Goal: Information Seeking & Learning: Learn about a topic

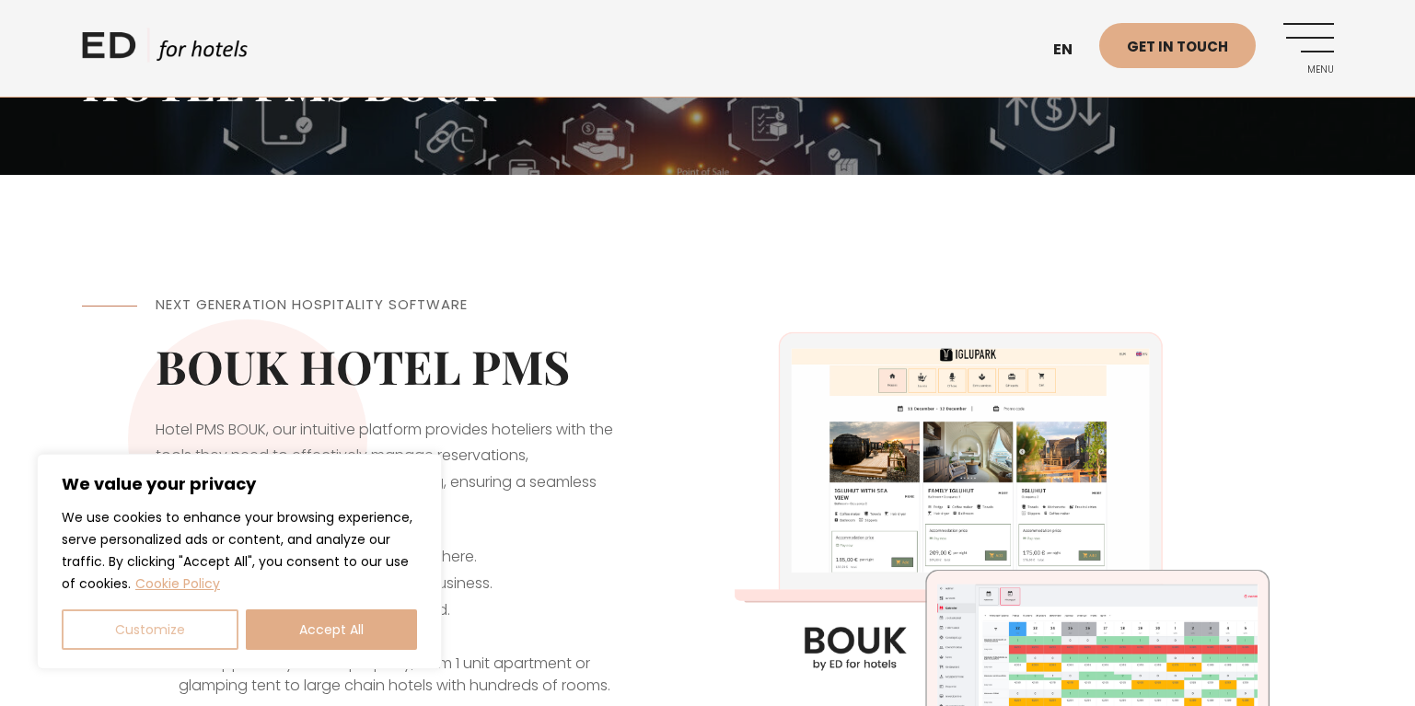
scroll to position [276, 0]
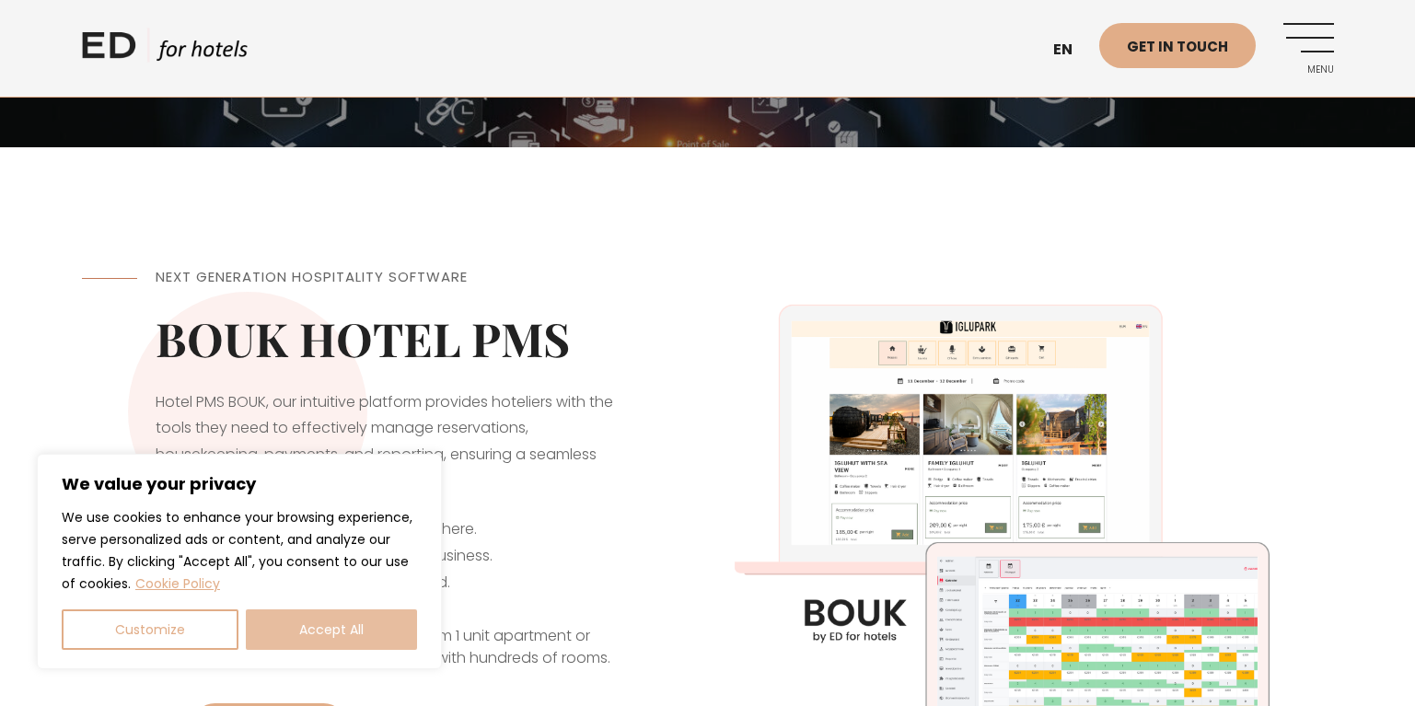
click at [330, 616] on button "Accept All" at bounding box center [331, 629] width 171 height 40
checkbox input "true"
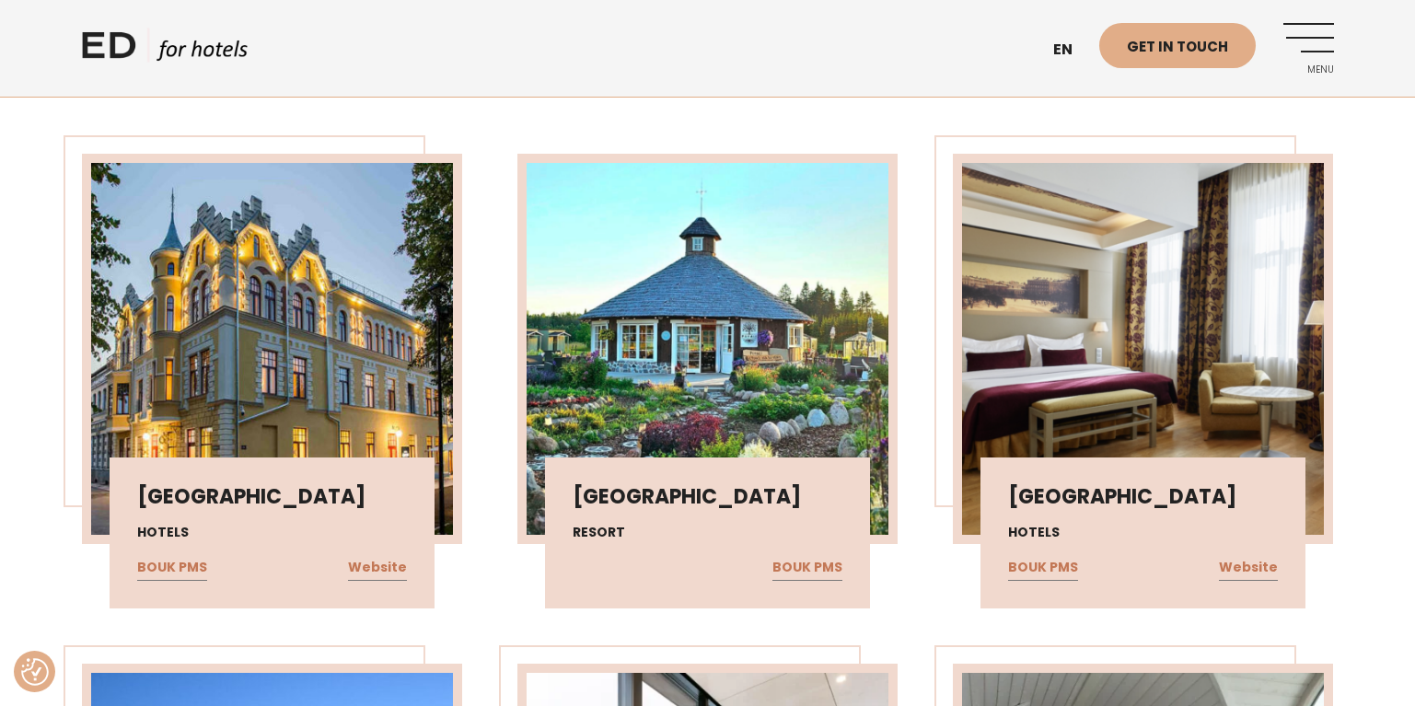
scroll to position [4142, 0]
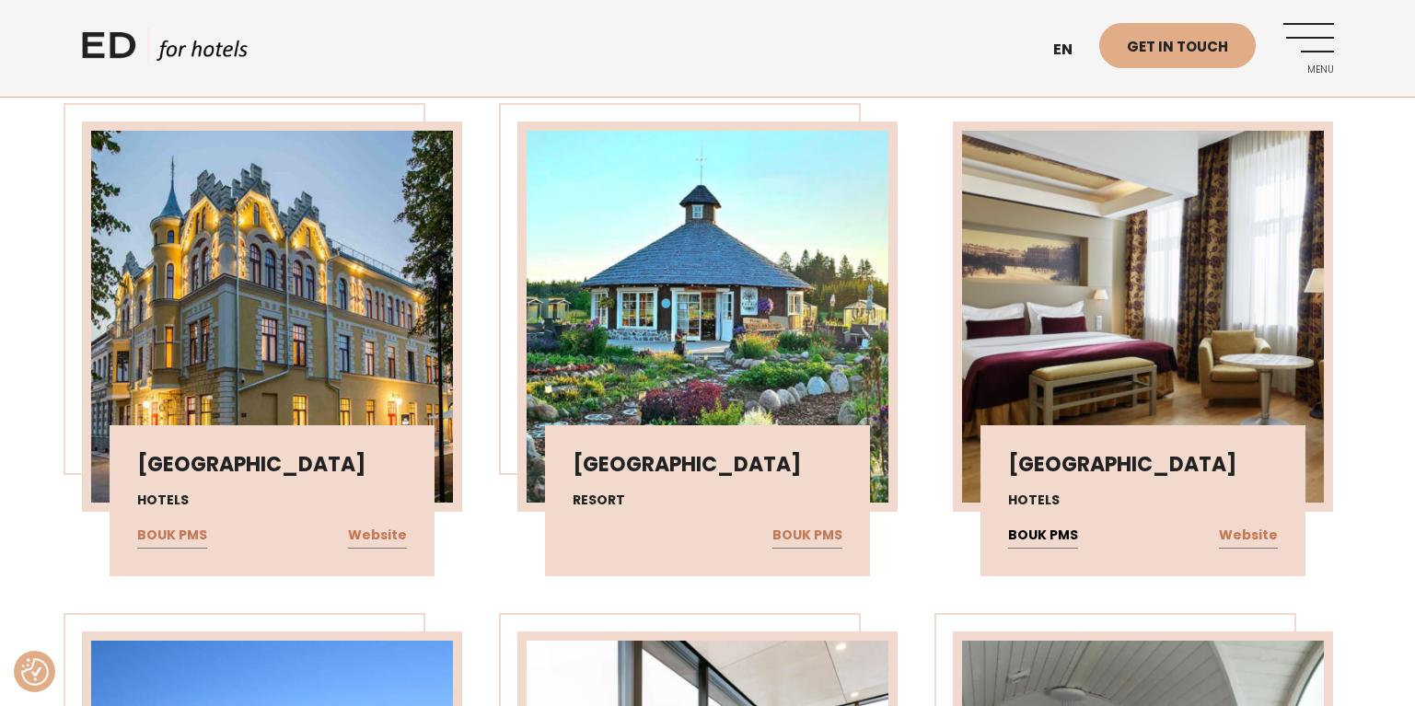
click at [1037, 524] on link "BOUK PMS" at bounding box center [1043, 536] width 70 height 24
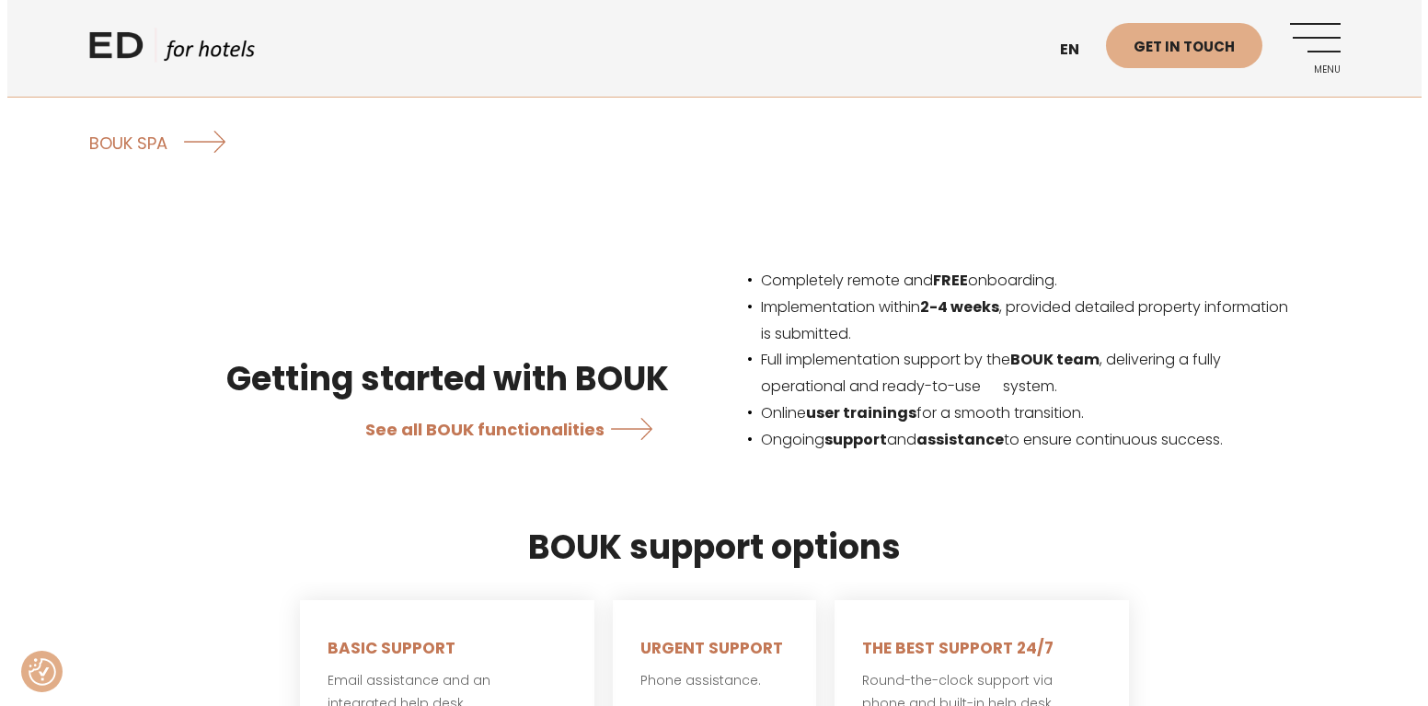
scroll to position [3167, 0]
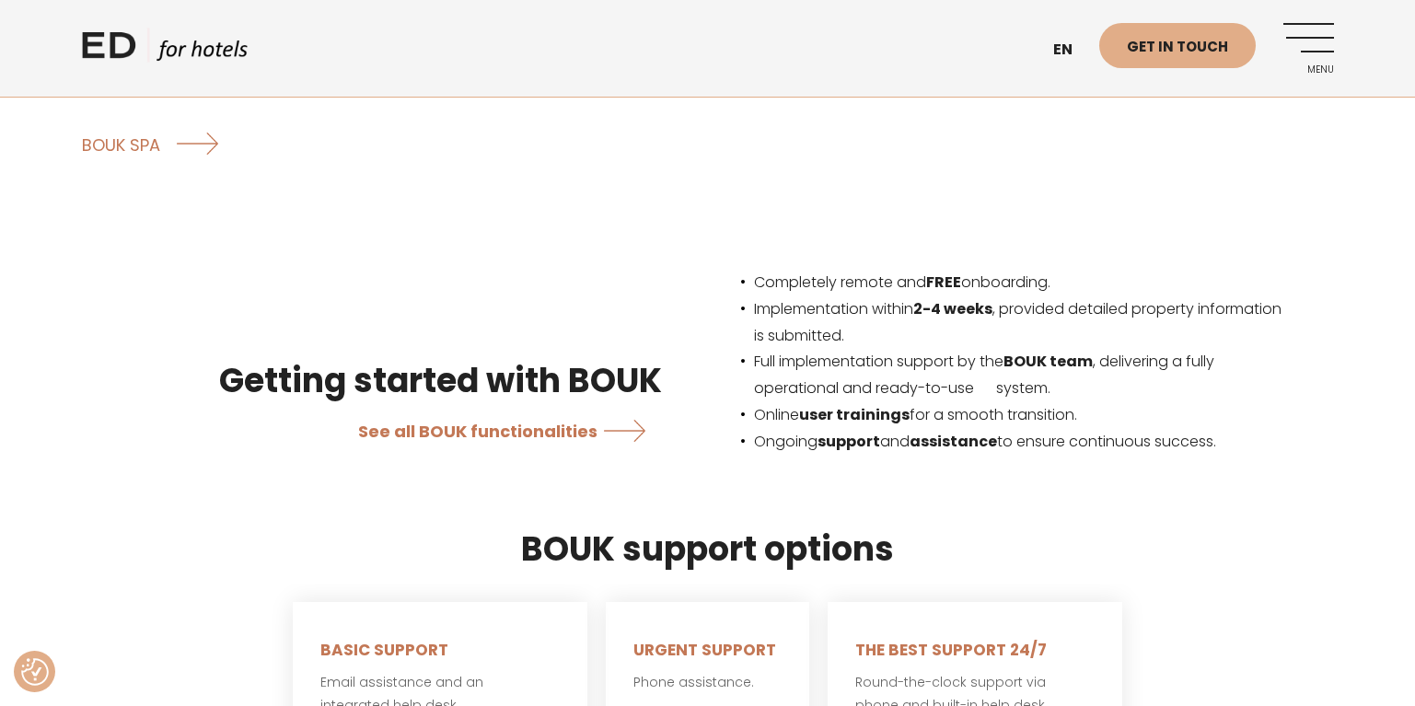
click at [1305, 38] on link "Menu" at bounding box center [1308, 48] width 51 height 51
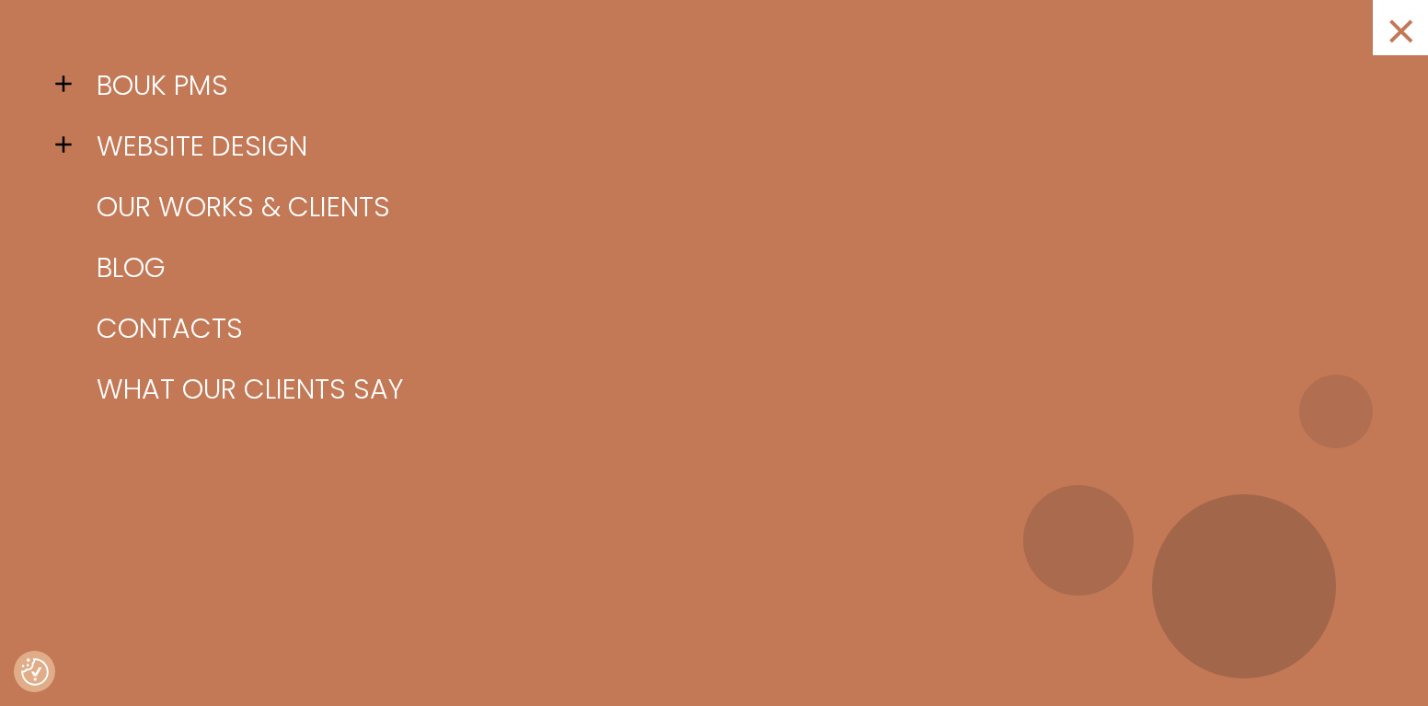
click at [61, 134] on span at bounding box center [69, 145] width 28 height 28
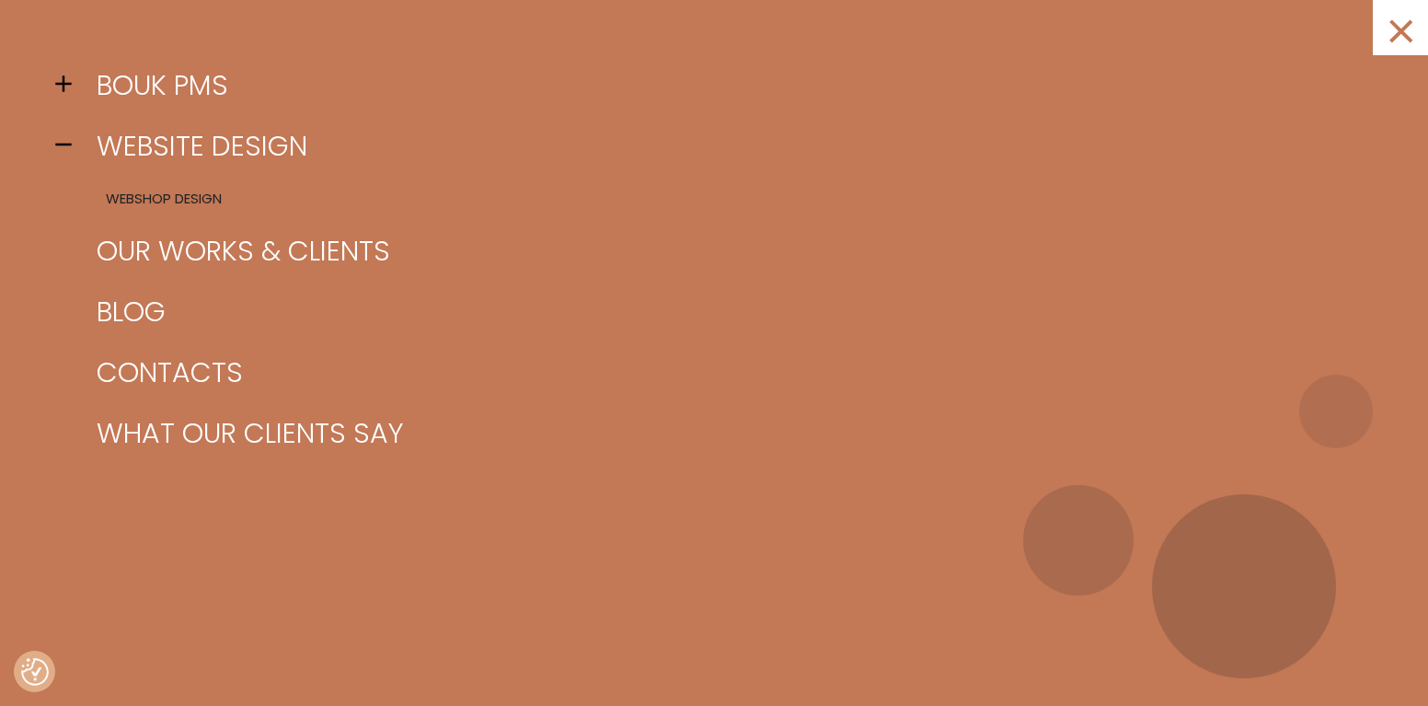
click at [191, 197] on link "Webshop design" at bounding box center [737, 199] width 1290 height 44
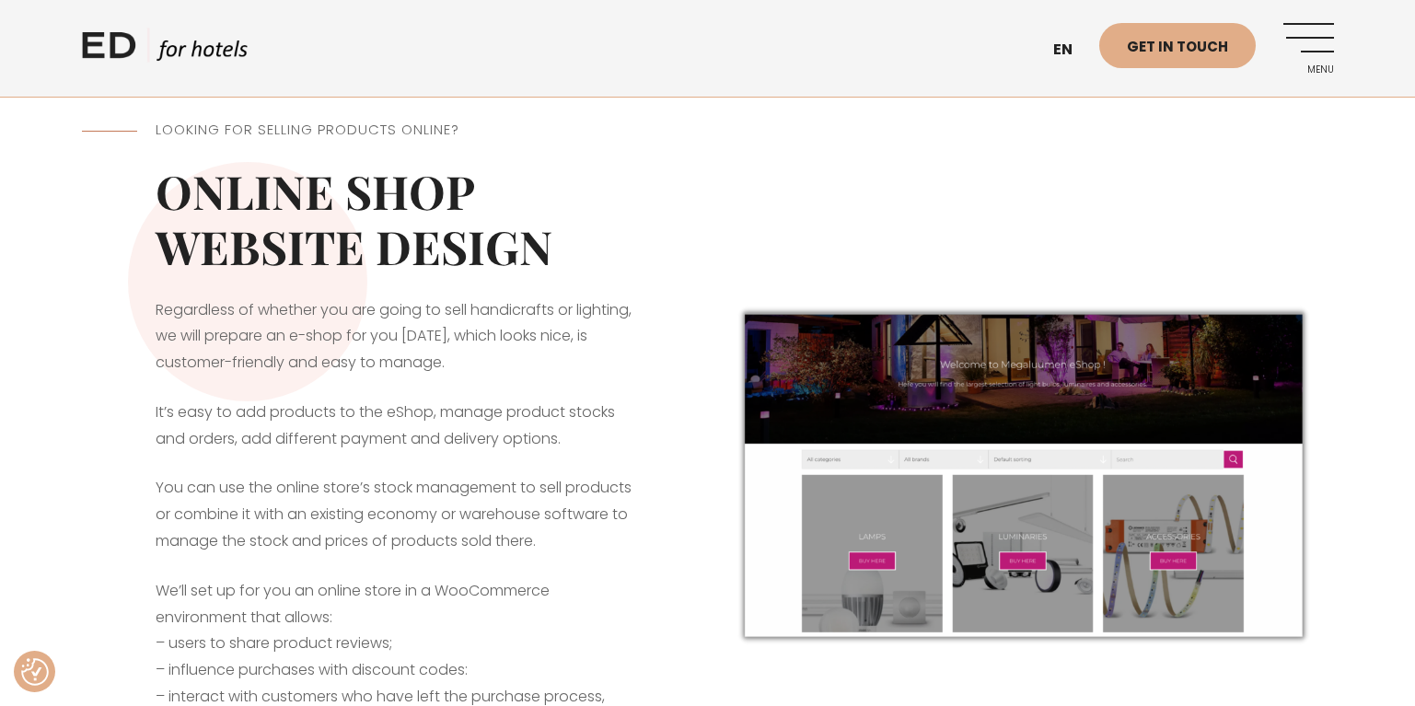
click at [1316, 38] on link "Menu" at bounding box center [1308, 48] width 51 height 51
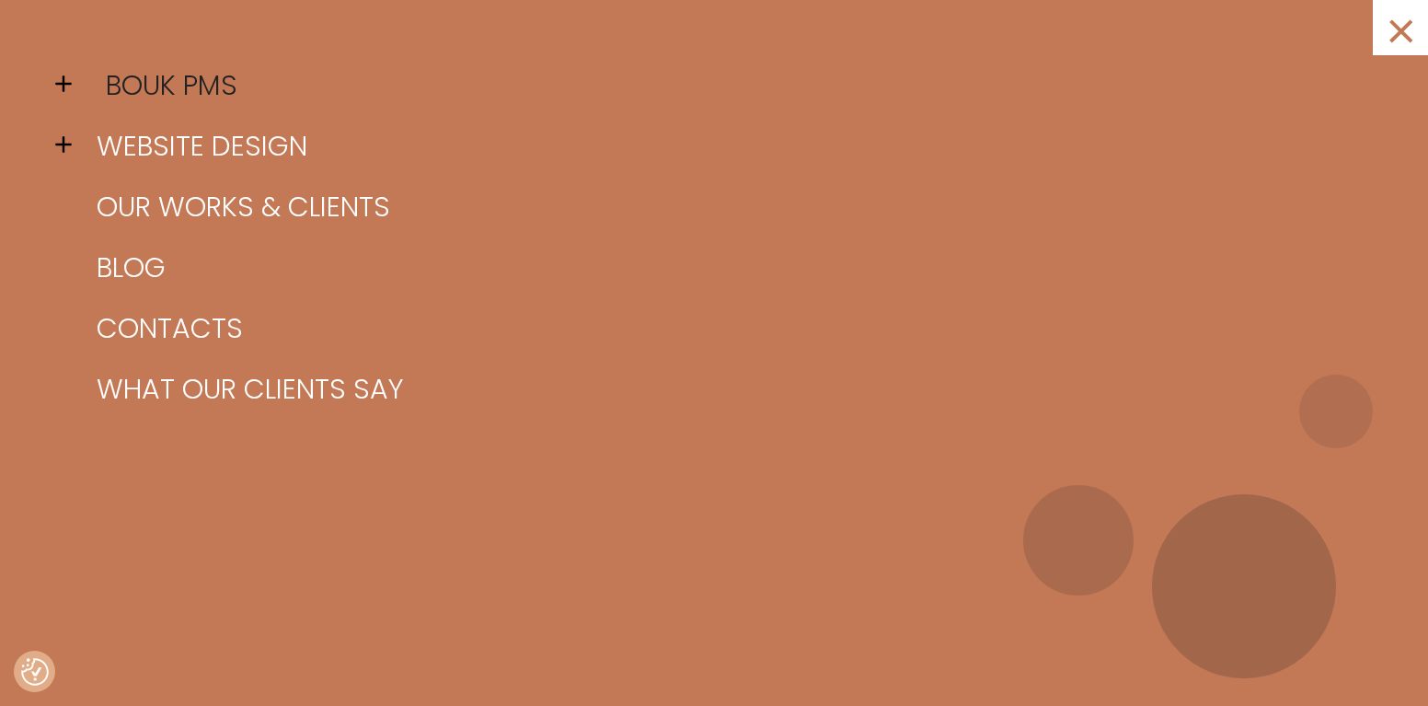
click at [138, 78] on link "BOUK PMS" at bounding box center [737, 85] width 1290 height 61
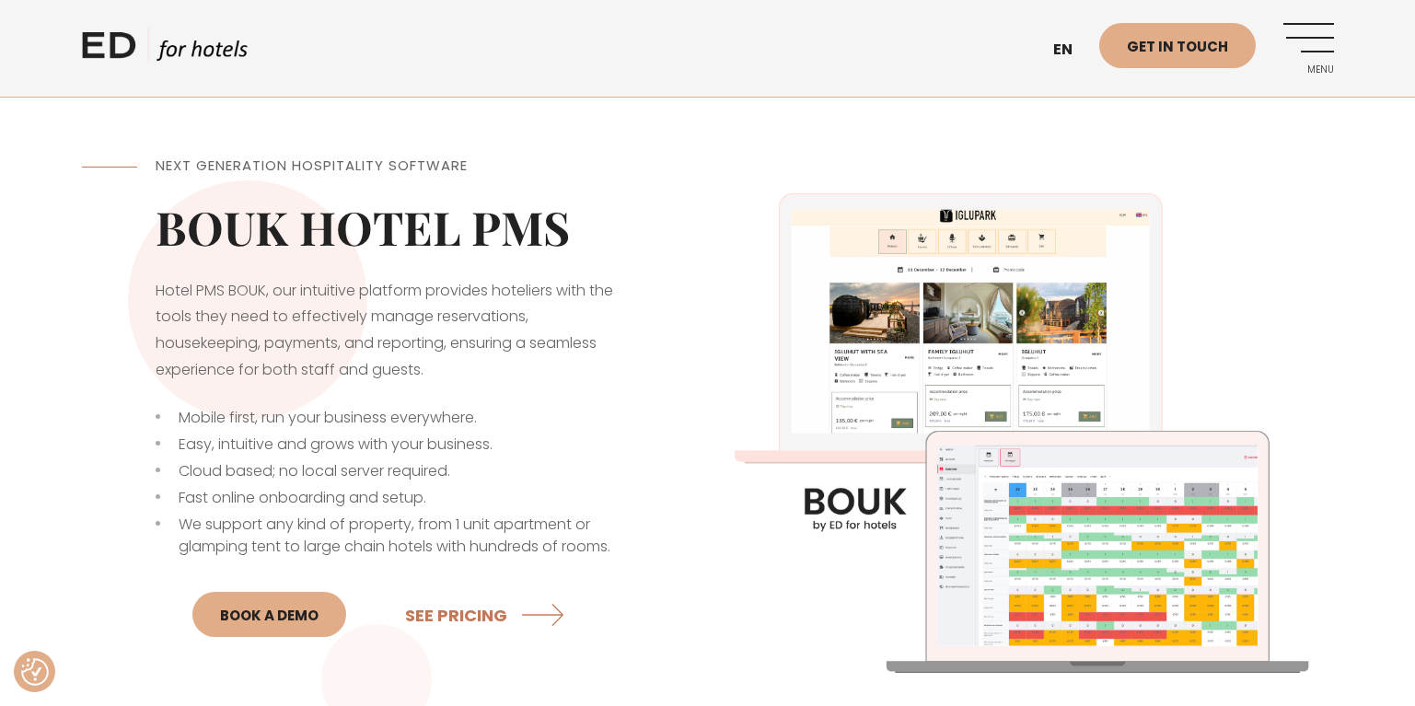
scroll to position [368, 0]
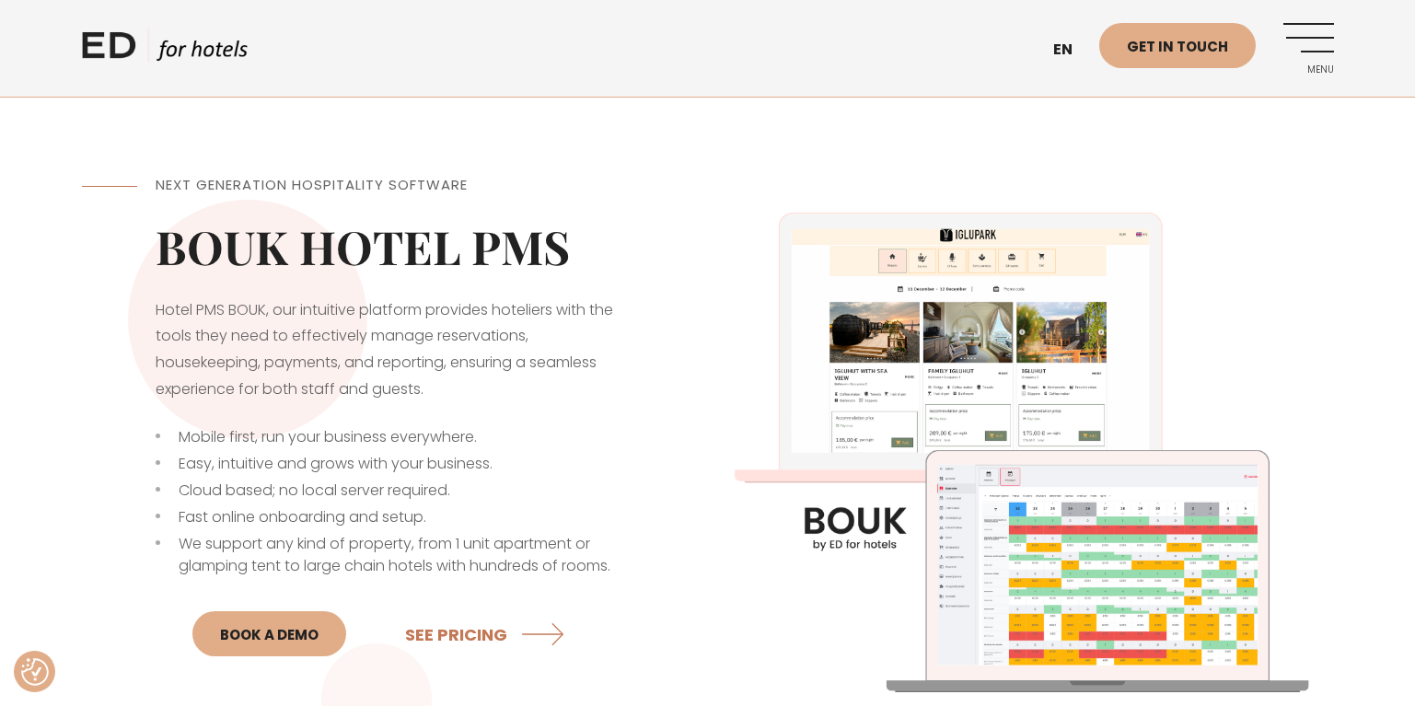
click at [1050, 549] on img at bounding box center [1021, 442] width 626 height 626
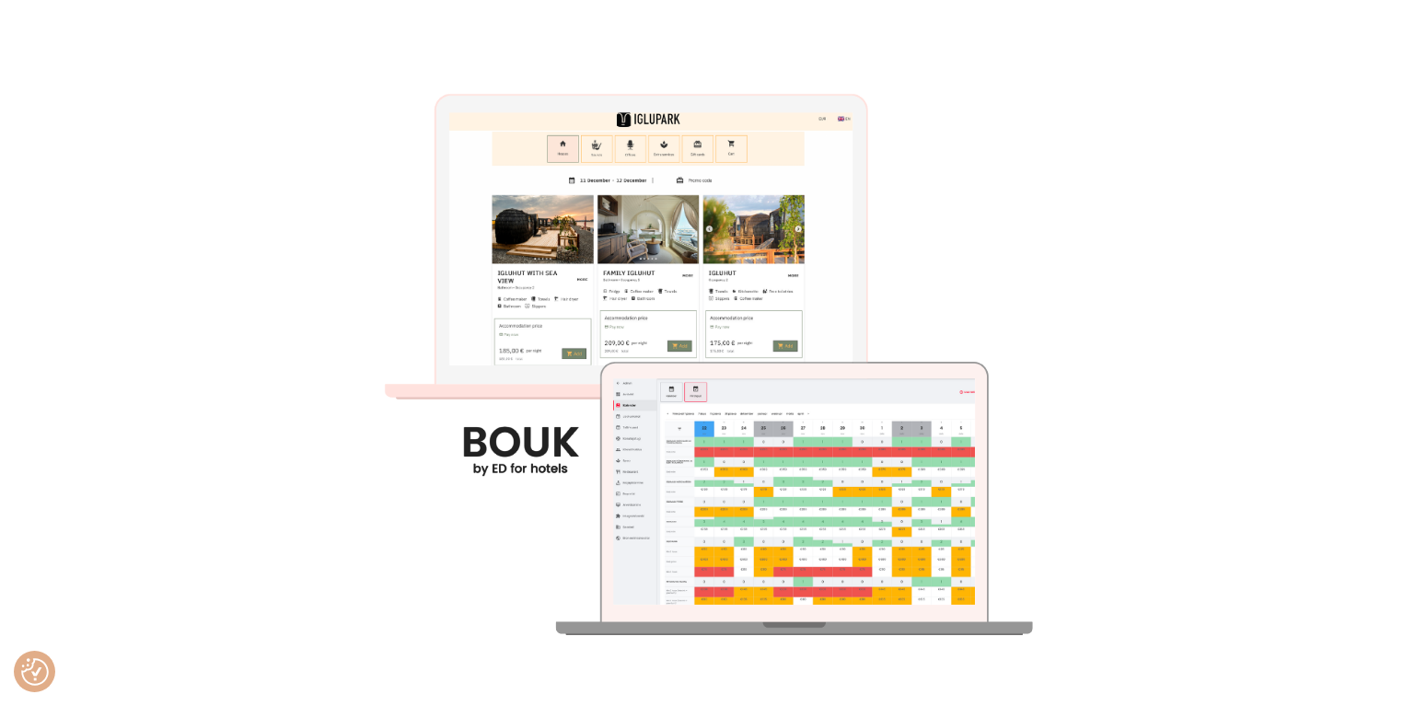
click at [916, 488] on img at bounding box center [707, 353] width 706 height 706
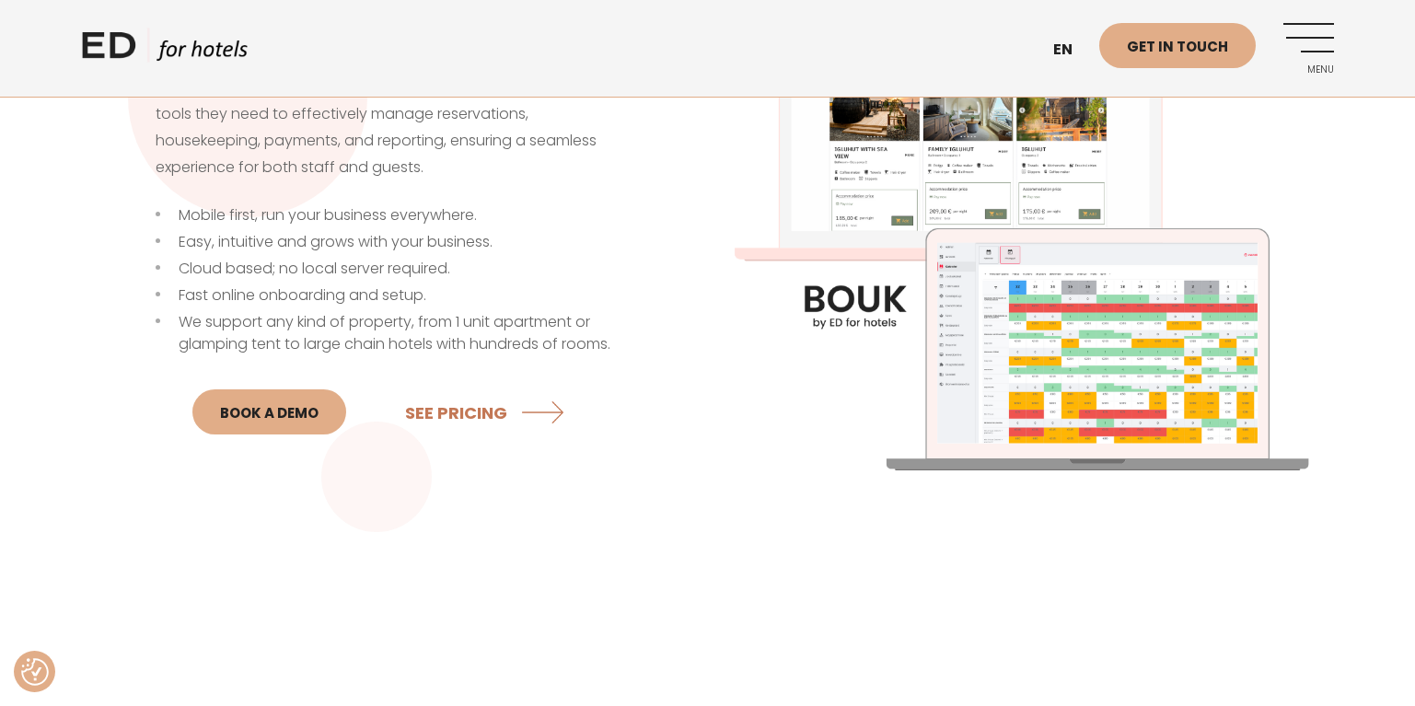
scroll to position [644, 0]
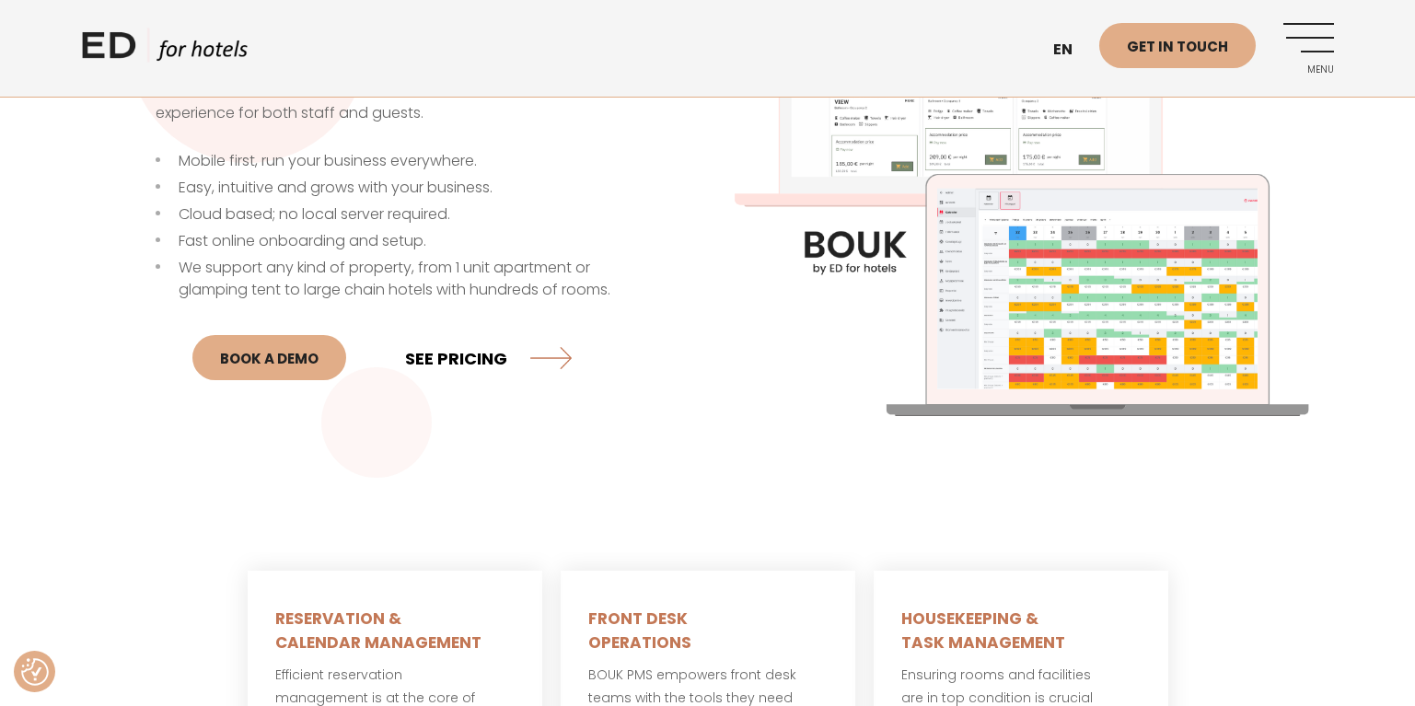
click at [477, 352] on link "SEE PRICING" at bounding box center [488, 357] width 167 height 49
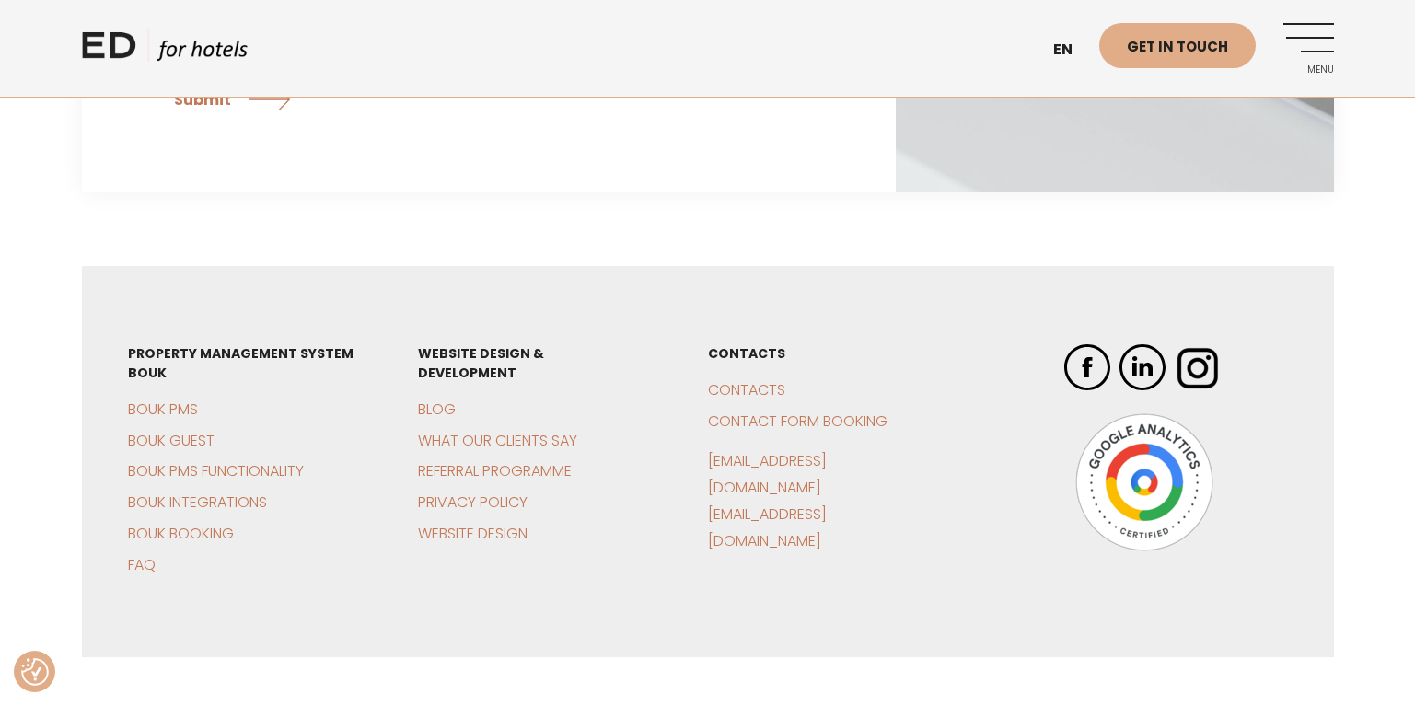
scroll to position [5133, 0]
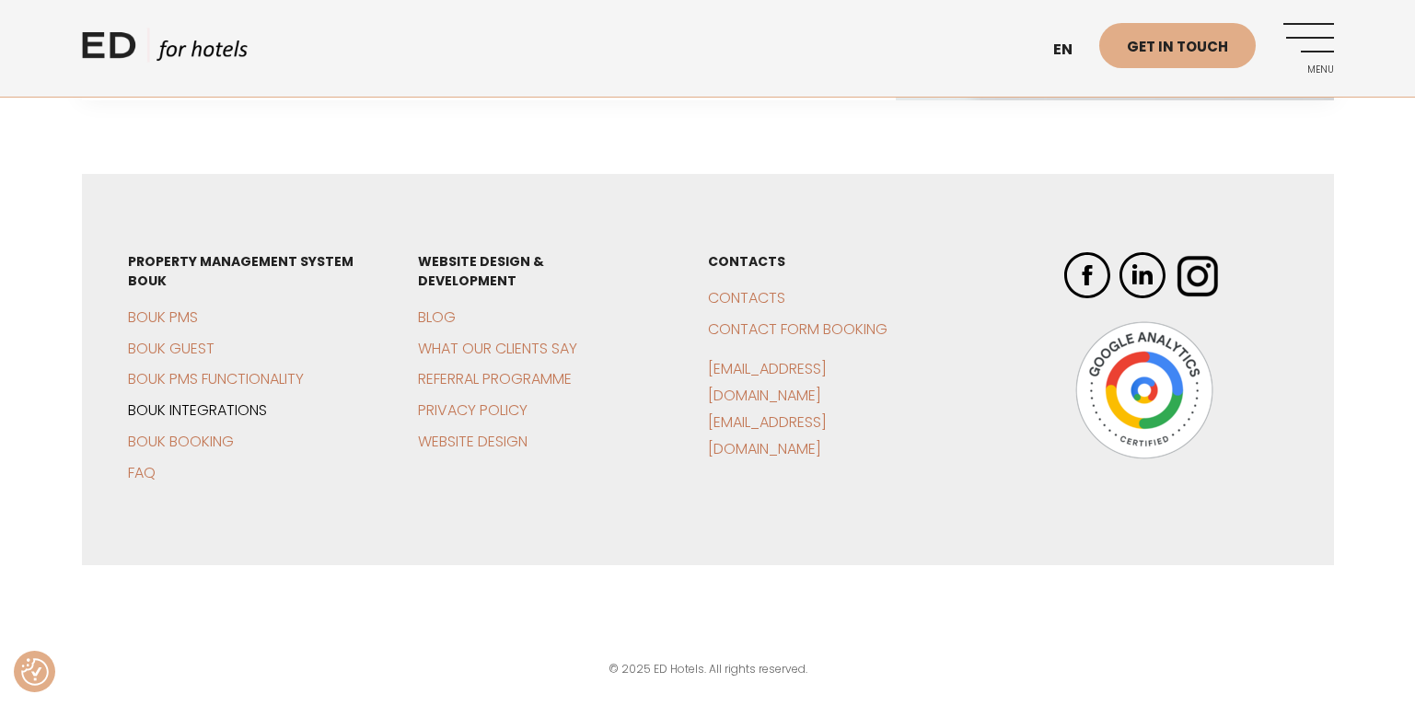
click at [225, 410] on link "BOUK Integrations" at bounding box center [197, 409] width 139 height 21
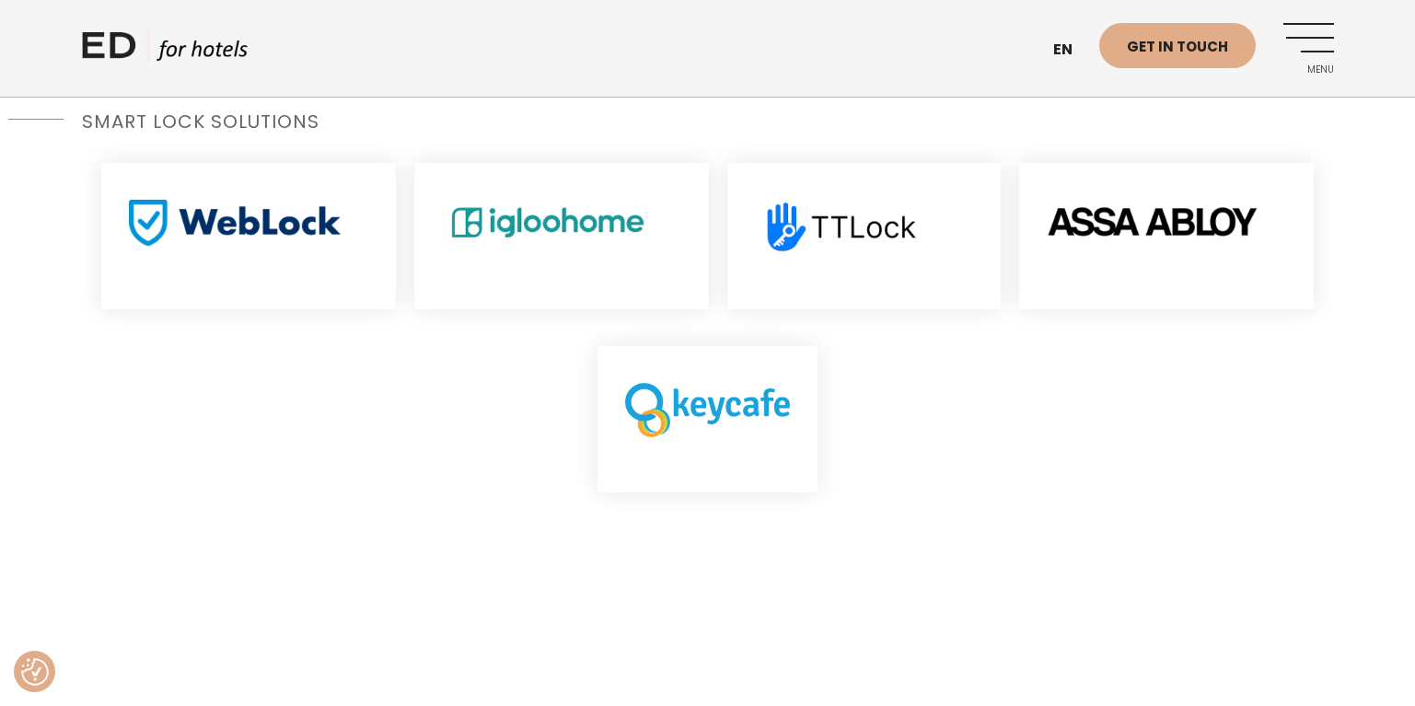
scroll to position [1104, 0]
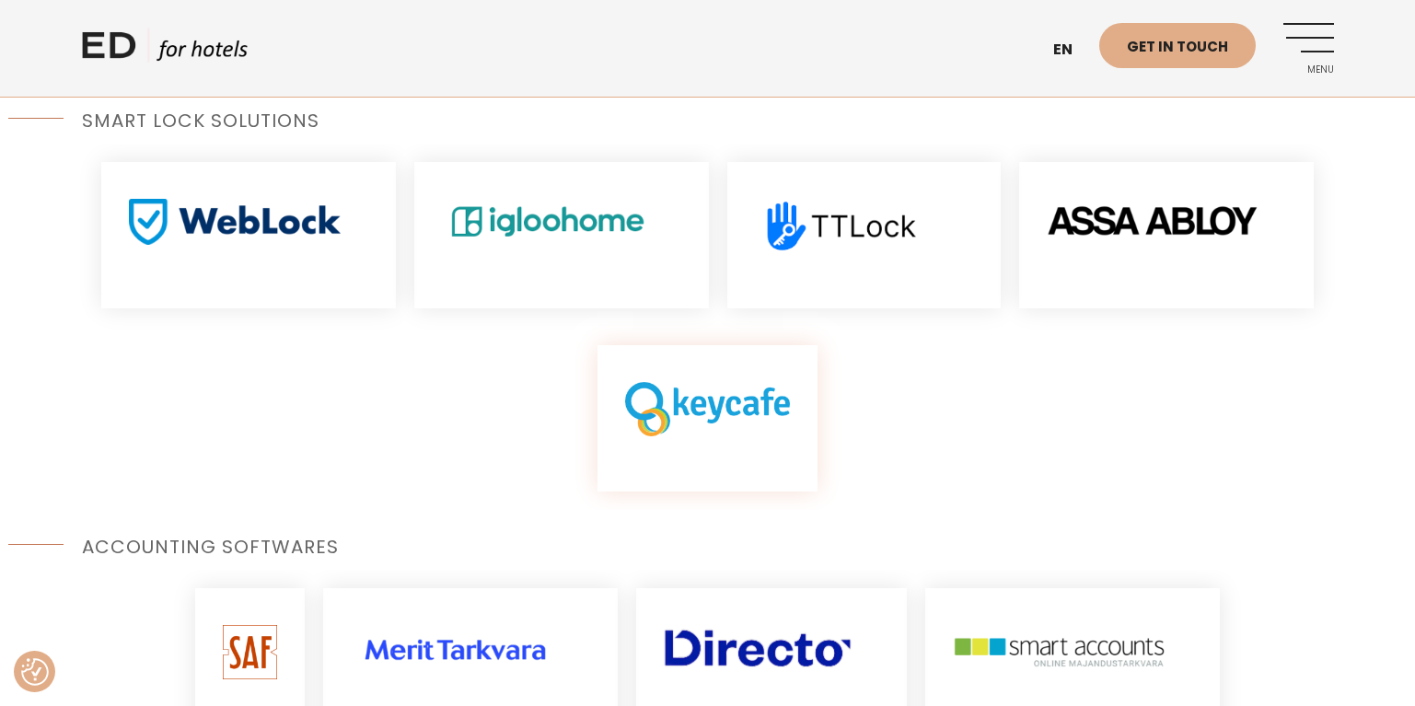
click at [704, 411] on img at bounding box center [707, 409] width 165 height 54
